Goal: Task Accomplishment & Management: Use online tool/utility

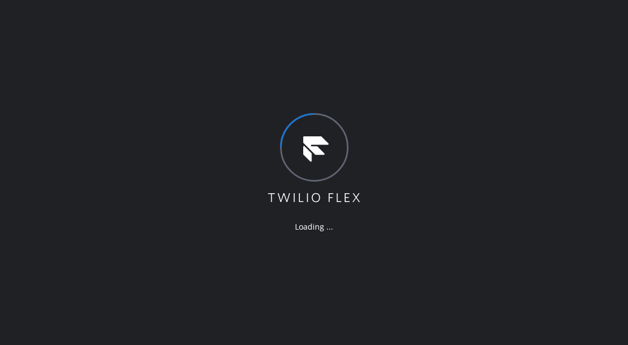
click at [614, 116] on div "Loading ..." at bounding box center [314, 172] width 628 height 345
click at [594, 91] on div "Loading ..." at bounding box center [314, 172] width 628 height 345
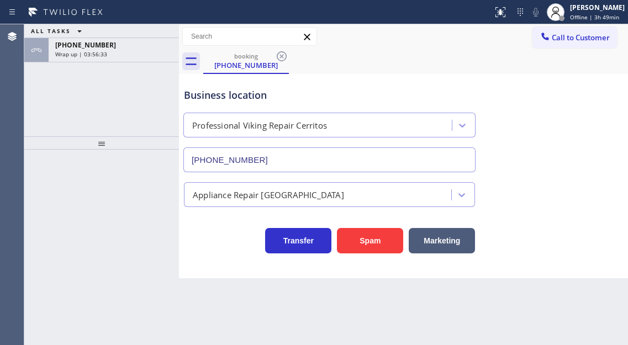
type input "[PHONE_NUMBER]"
click at [592, 9] on div "[PERSON_NAME]" at bounding box center [597, 7] width 55 height 9
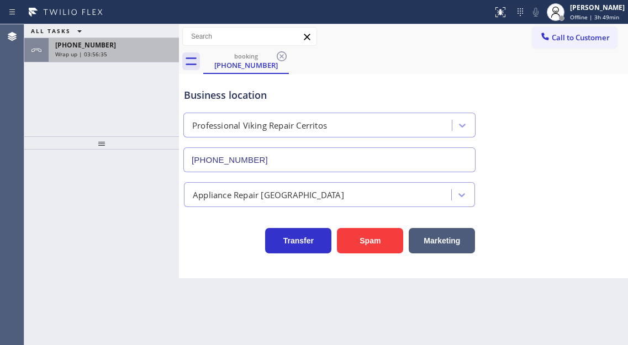
click at [84, 44] on span "[PHONE_NUMBER]" at bounding box center [85, 44] width 61 height 9
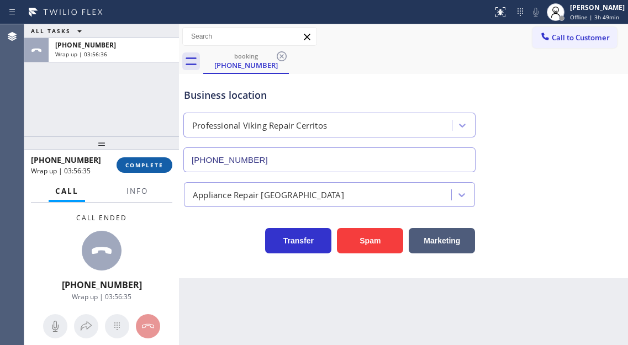
click at [144, 161] on span "COMPLETE" at bounding box center [144, 165] width 38 height 8
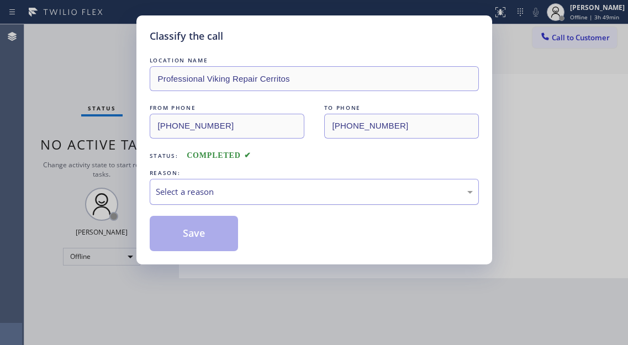
click at [243, 193] on div "Select a reason" at bounding box center [314, 192] width 317 height 13
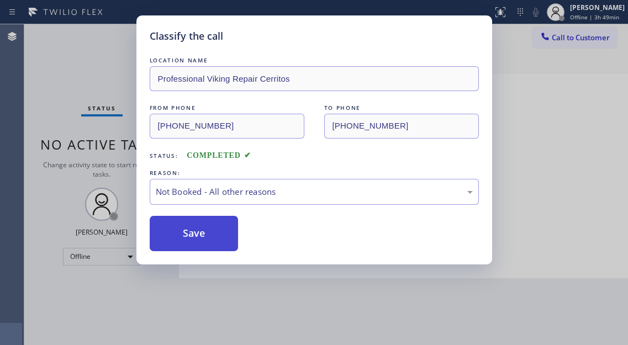
click at [192, 233] on button "Save" at bounding box center [194, 233] width 89 height 35
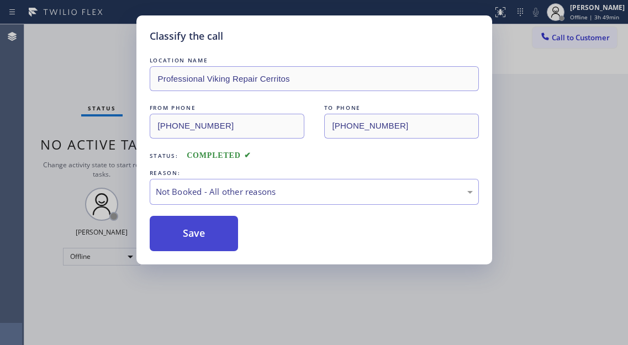
click at [192, 233] on button "Save" at bounding box center [194, 233] width 89 height 35
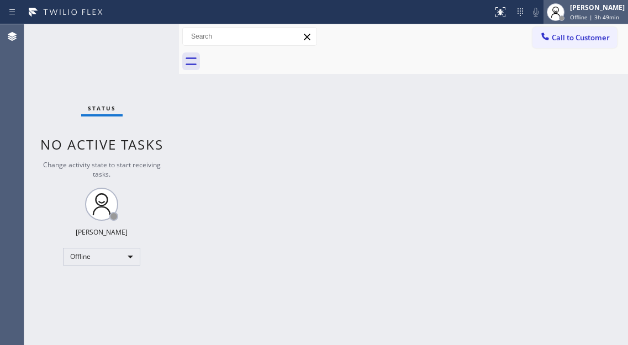
click at [568, 22] on div at bounding box center [555, 12] width 24 height 24
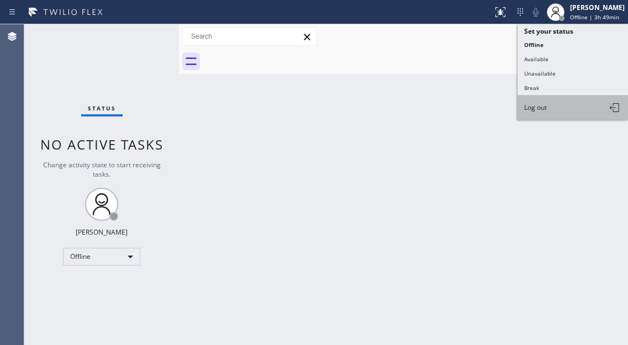
click at [547, 112] on span "Log out" at bounding box center [535, 107] width 23 height 9
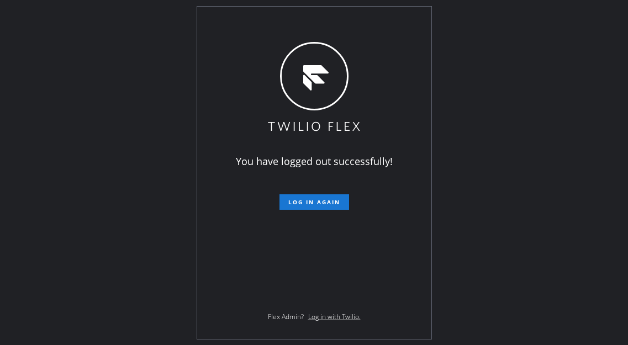
click at [578, 157] on div "You have logged out successfully! Log in again Flex Admin? Log in with Twilio." at bounding box center [314, 172] width 628 height 345
